Goal: Task Accomplishment & Management: Use online tool/utility

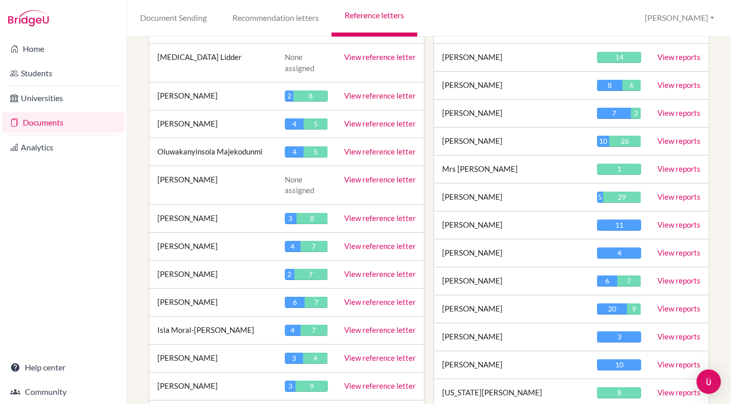
scroll to position [1152, 0]
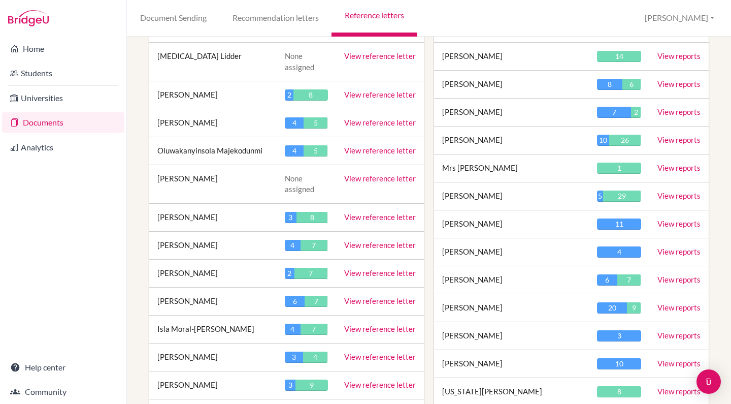
click at [358, 324] on link "View reference letter" at bounding box center [380, 328] width 72 height 9
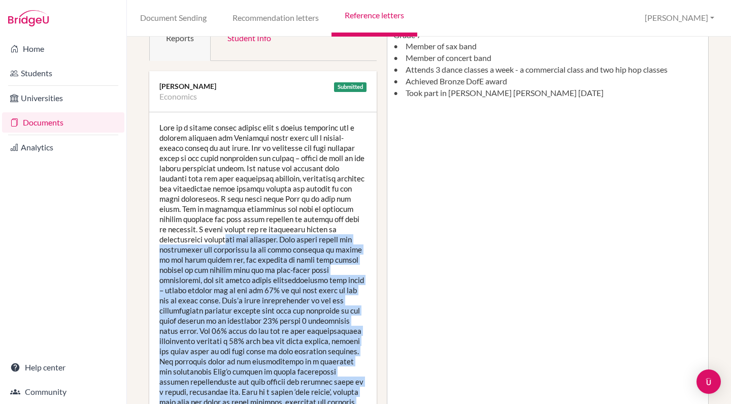
scroll to position [146, 2]
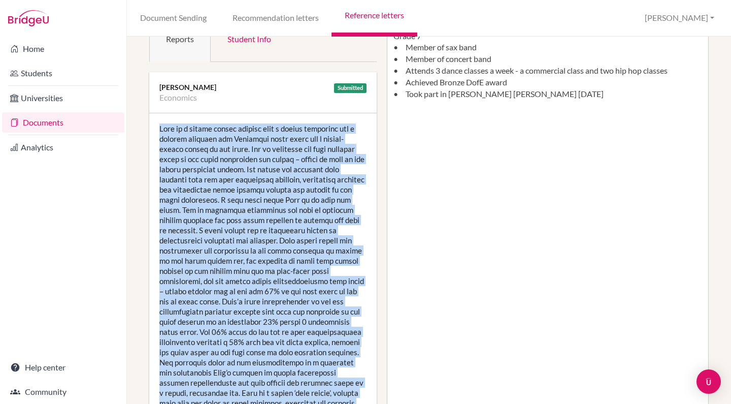
drag, startPoint x: 263, startPoint y: 328, endPoint x: 157, endPoint y: 124, distance: 229.2
click at [157, 124] on div at bounding box center [262, 270] width 227 height 315
copy div "Isla is a highly gifted student with a superb intellect and a natural aptitude …"
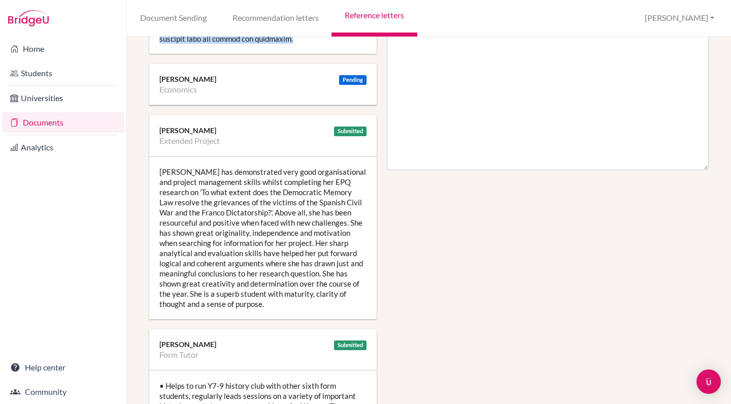
scroll to position [522, 2]
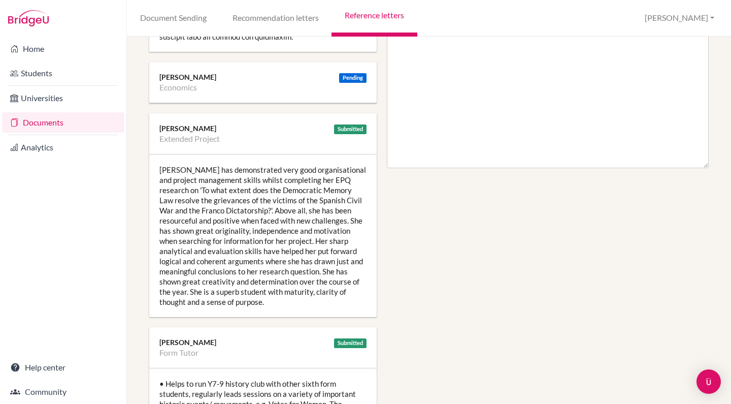
click at [282, 199] on div "Isla has demonstrated very good organisational and project management skills wh…" at bounding box center [262, 235] width 227 height 162
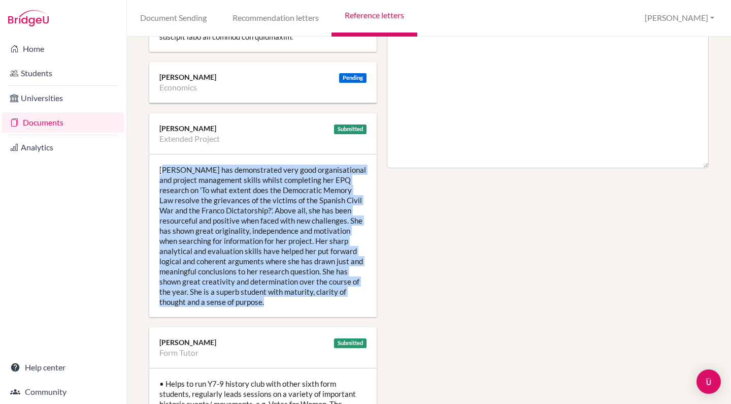
click at [282, 199] on div "Isla has demonstrated very good organisational and project management skills wh…" at bounding box center [262, 235] width 227 height 162
copy div "Isla has demonstrated very good organisational and project management skills wh…"
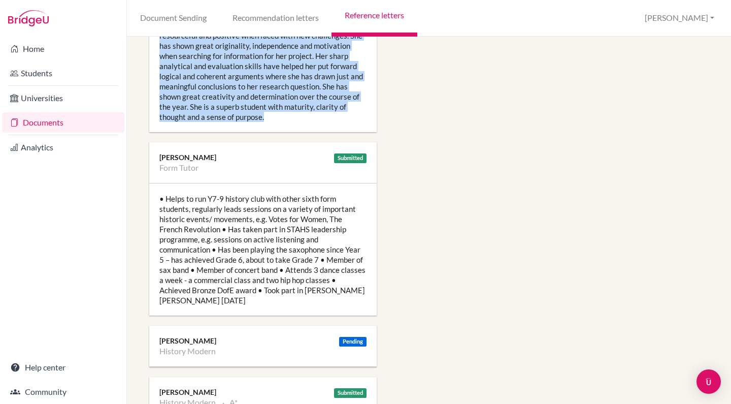
scroll to position [708, 1]
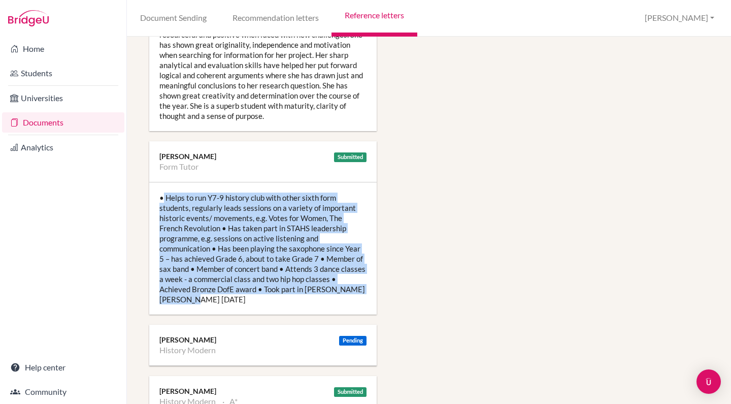
drag, startPoint x: 290, startPoint y: 288, endPoint x: 162, endPoint y: 194, distance: 158.7
click at [162, 194] on div "• Helps to run Y7-9 history club with other sixth form students, regularly lead…" at bounding box center [262, 248] width 227 height 132
copy div "Helps to run Y7-9 history club with other sixth form students, regularly leads …"
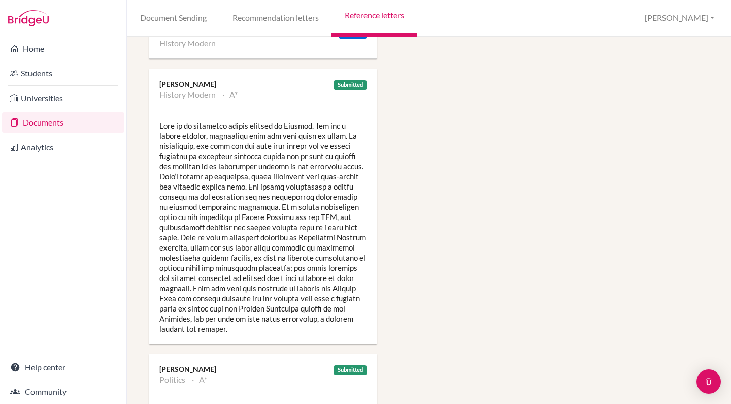
scroll to position [1020, 1]
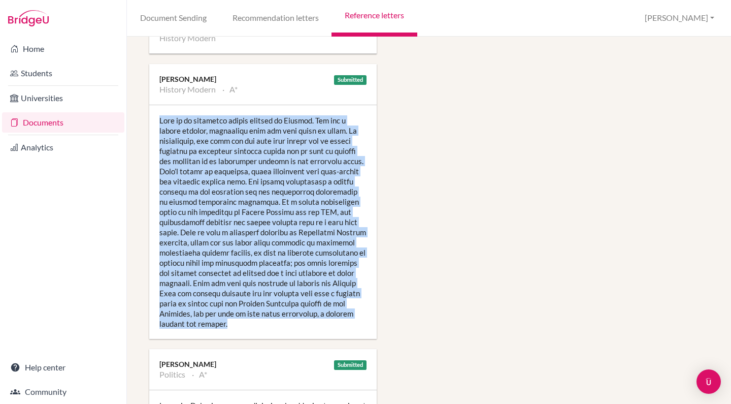
drag, startPoint x: 251, startPoint y: 313, endPoint x: 159, endPoint y: 109, distance: 224.1
click at [159, 109] on div at bounding box center [262, 222] width 227 height 234
copy div "Isla is an extremely strong student of History. She has a highly logical, analy…"
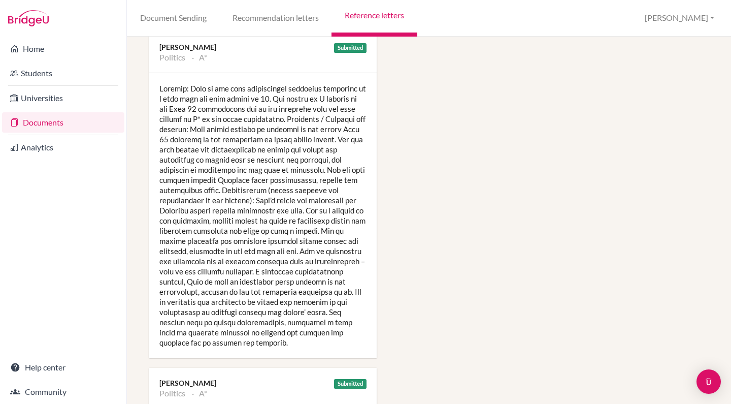
scroll to position [1341, 1]
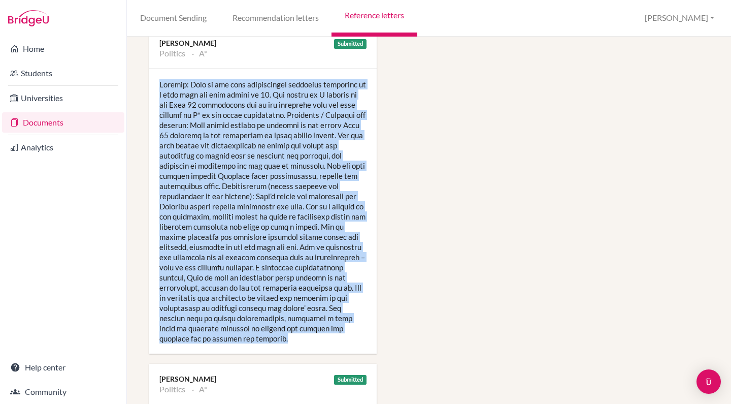
drag, startPoint x: 328, startPoint y: 314, endPoint x: 157, endPoint y: 69, distance: 299.2
click at [157, 69] on div at bounding box center [262, 211] width 227 height 284
copy div "Ranking: Isla is the most enthusiastic political scientist in a very able and k…"
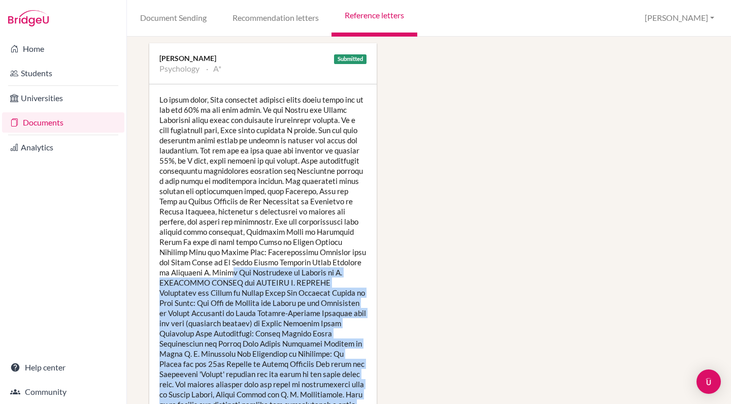
scroll to position [1729, 0]
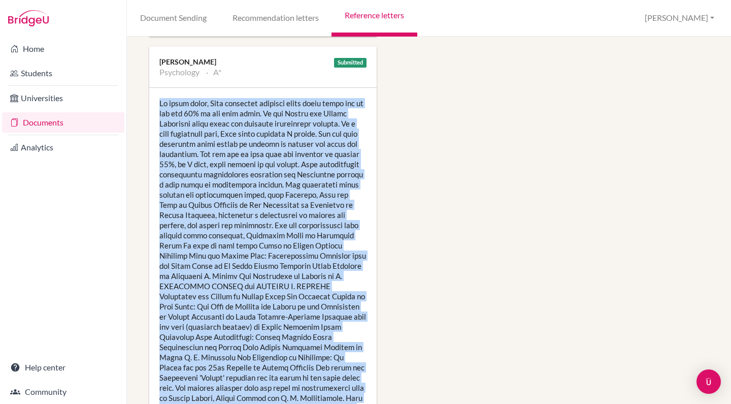
drag, startPoint x: 256, startPoint y: 362, endPoint x: 160, endPoint y: 82, distance: 295.6
click at [160, 88] on div at bounding box center [262, 296] width 227 height 416
copy div "In class tests, Isla typically achieves marks which place her in the top 10% of…"
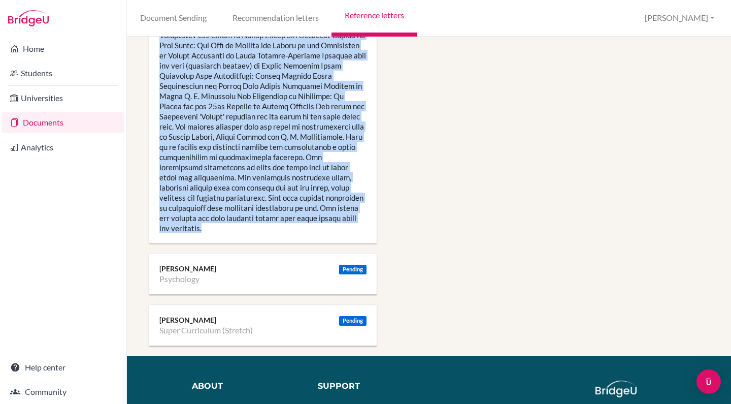
scroll to position [1992, 0]
